Goal: Task Accomplishment & Management: Manage account settings

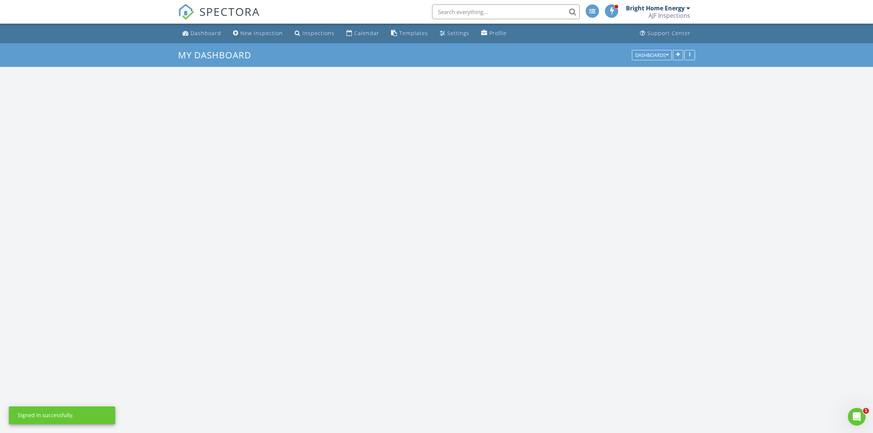
scroll to position [687, 888]
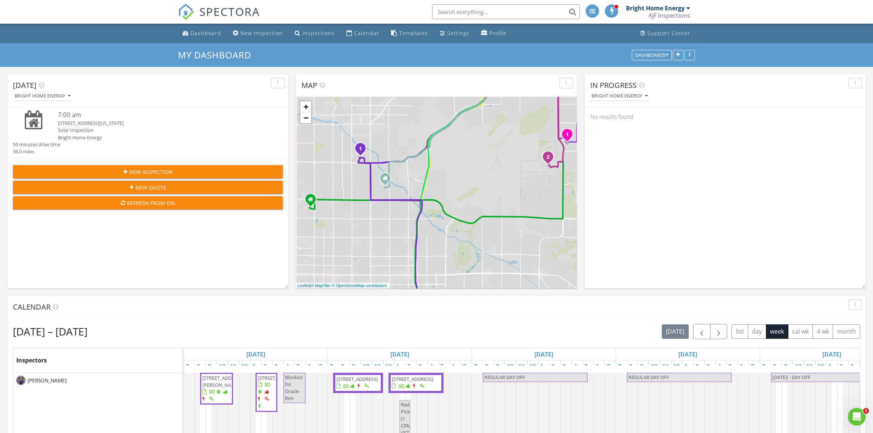
click at [69, 127] on div "Solar Inspection" at bounding box center [159, 130] width 202 height 7
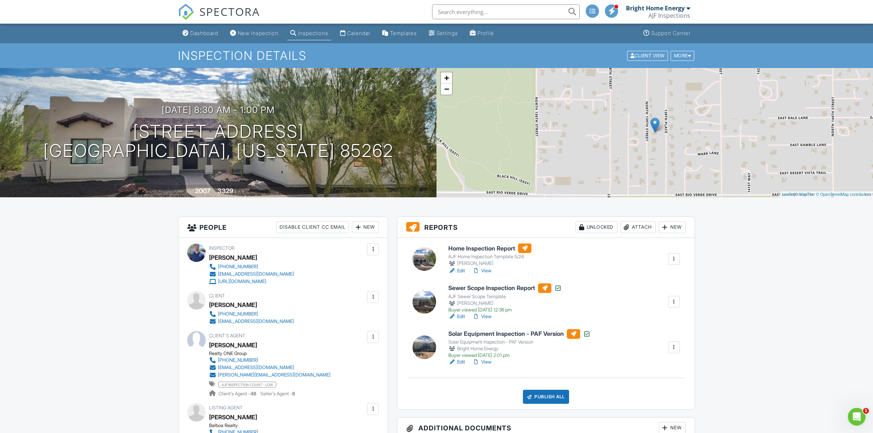
click at [197, 32] on div "Dashboard" at bounding box center [204, 33] width 28 height 6
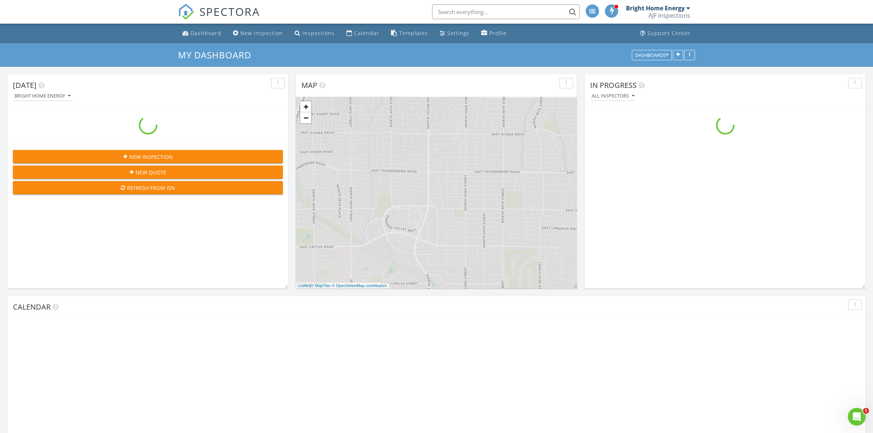
scroll to position [687, 888]
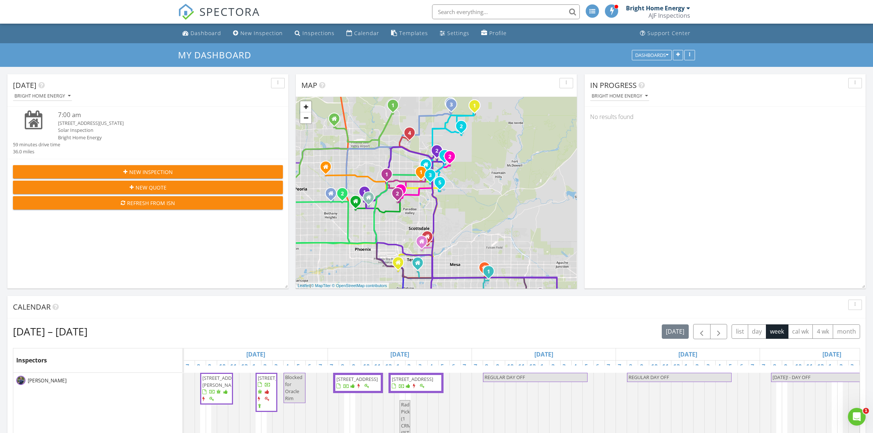
click at [687, 9] on div at bounding box center [688, 8] width 4 height 6
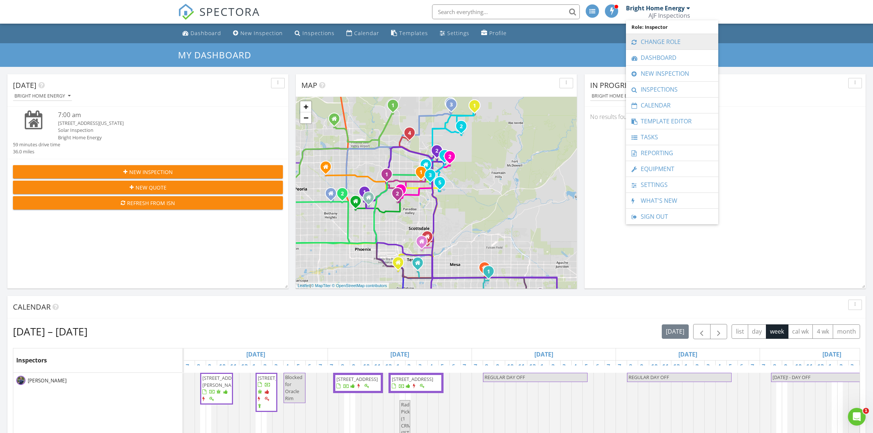
click at [662, 37] on link "Change Role" at bounding box center [671, 42] width 85 height 16
